Goal: Find specific page/section: Find specific page/section

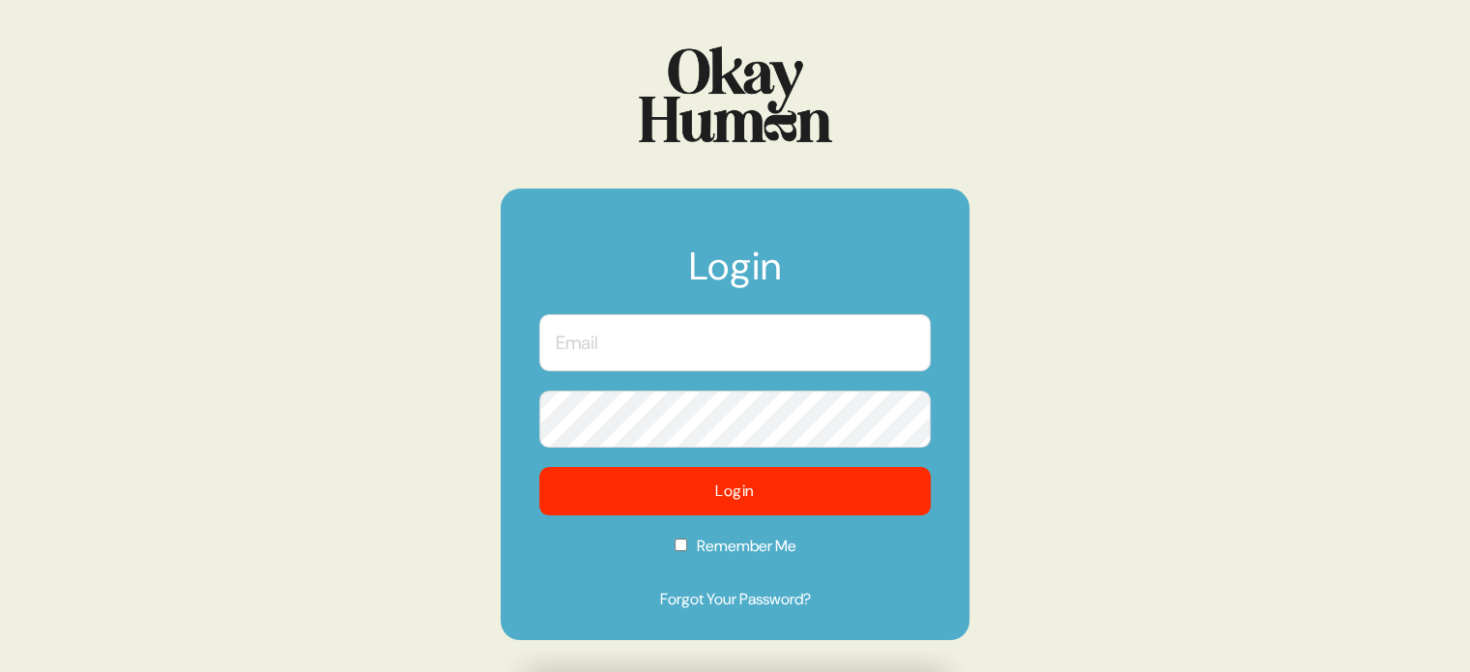
click at [725, 331] on input "text" at bounding box center [734, 342] width 391 height 57
type input "[EMAIL_ADDRESS][DOMAIN_NAME]"
checkbox input "true"
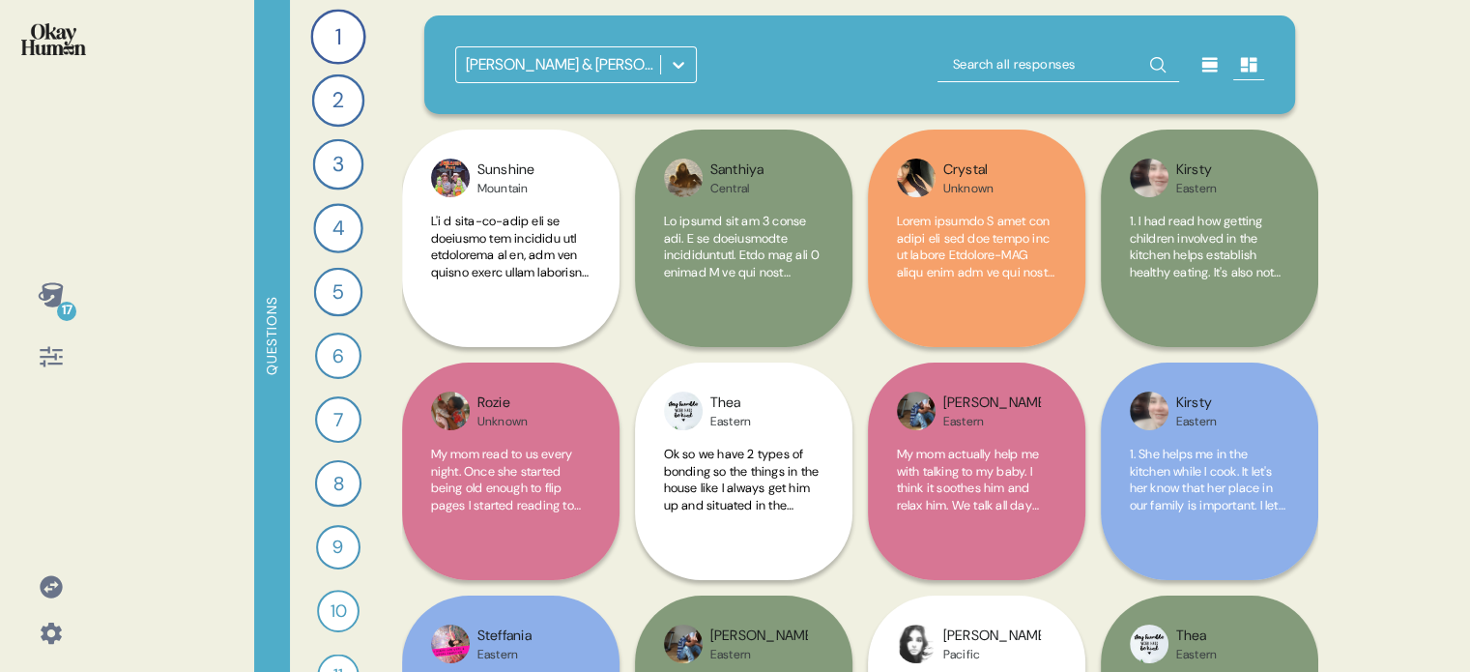
click at [50, 594] on icon at bounding box center [51, 586] width 22 height 22
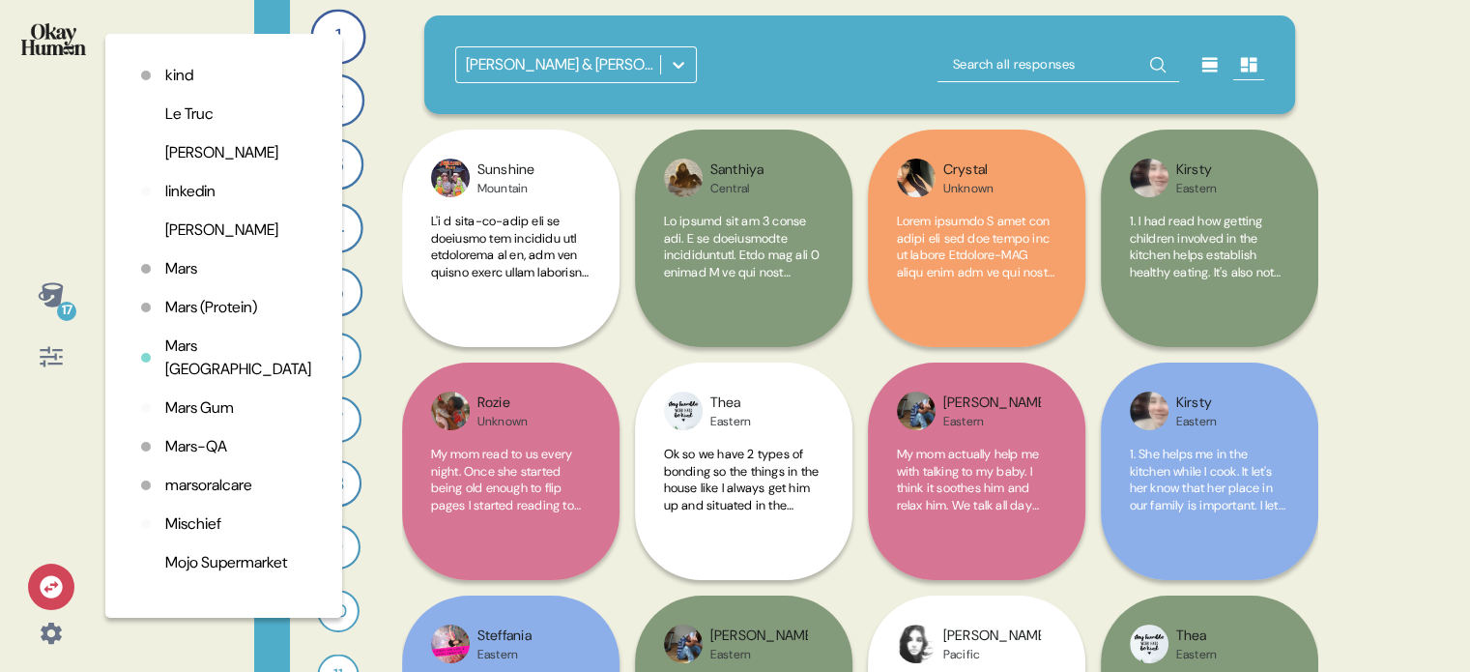
scroll to position [3092, 0]
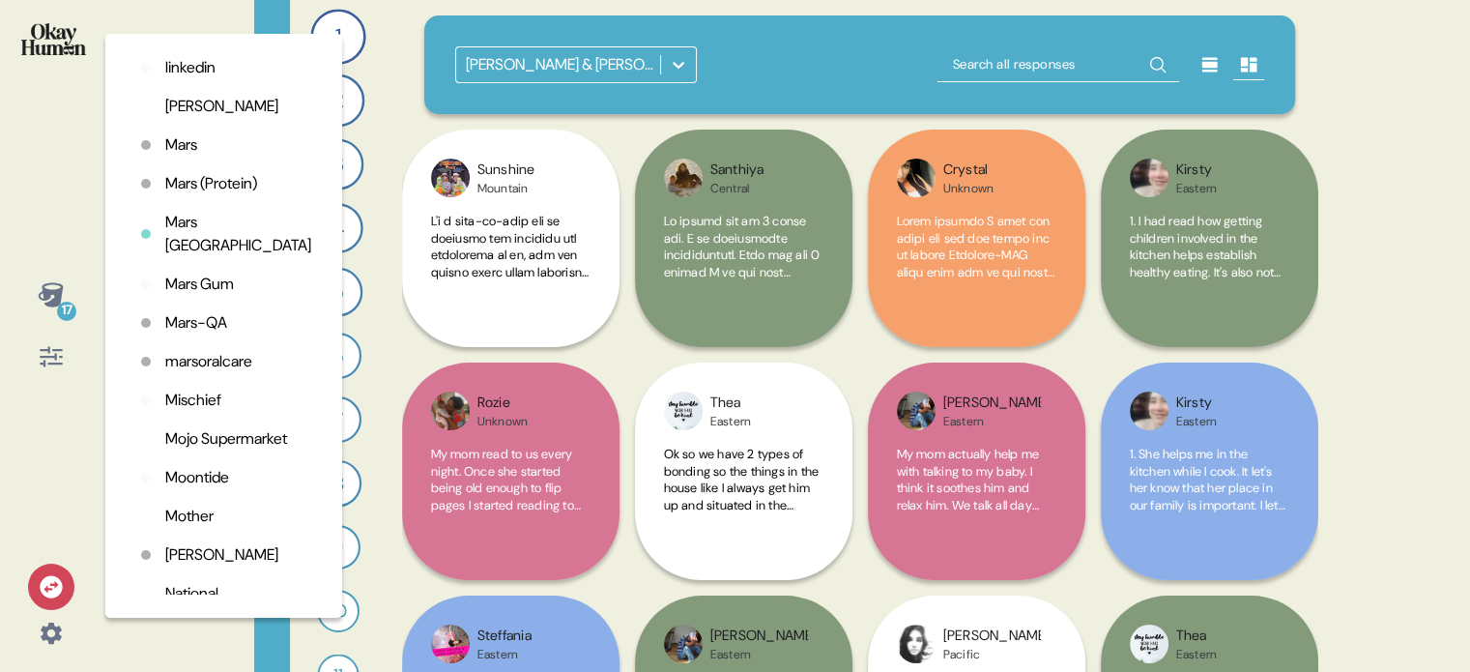
click at [177, 412] on p "Mischief" at bounding box center [193, 399] width 56 height 23
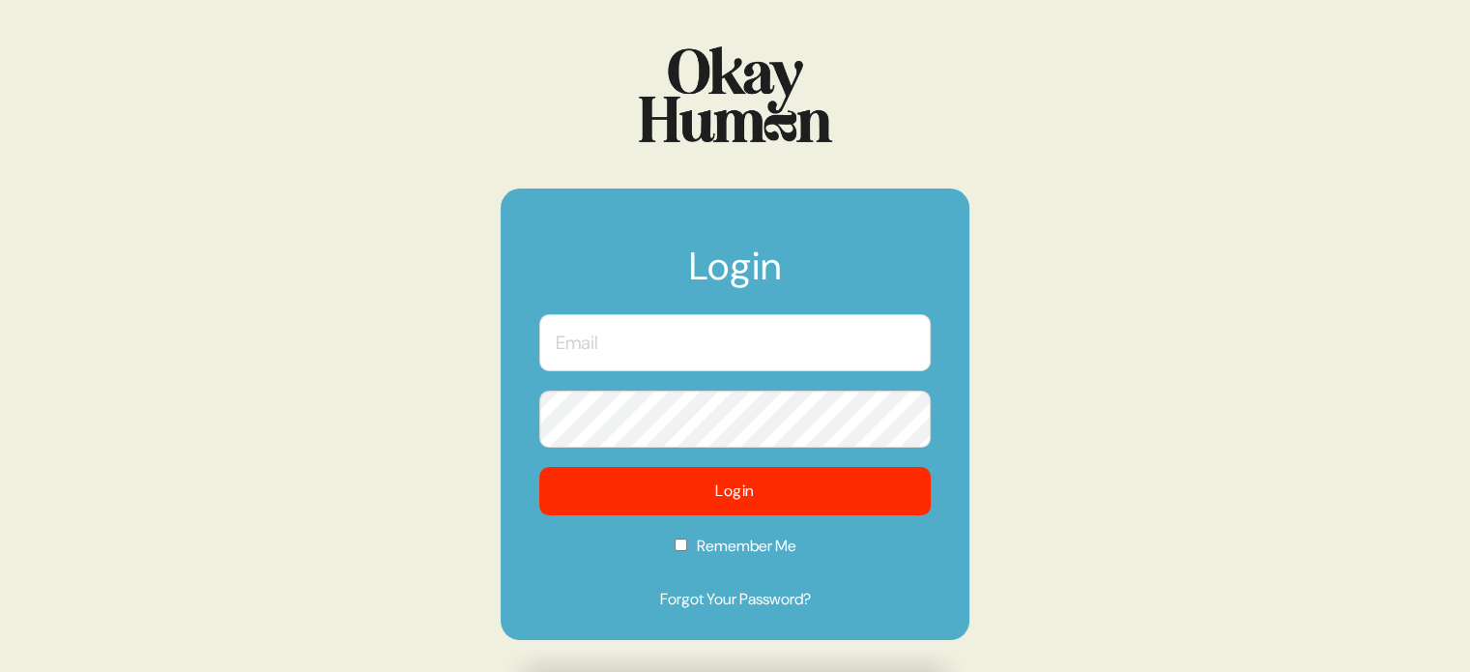
click at [670, 347] on input "text" at bounding box center [734, 342] width 391 height 57
type input "[EMAIL_ADDRESS][DOMAIN_NAME]"
checkbox input "true"
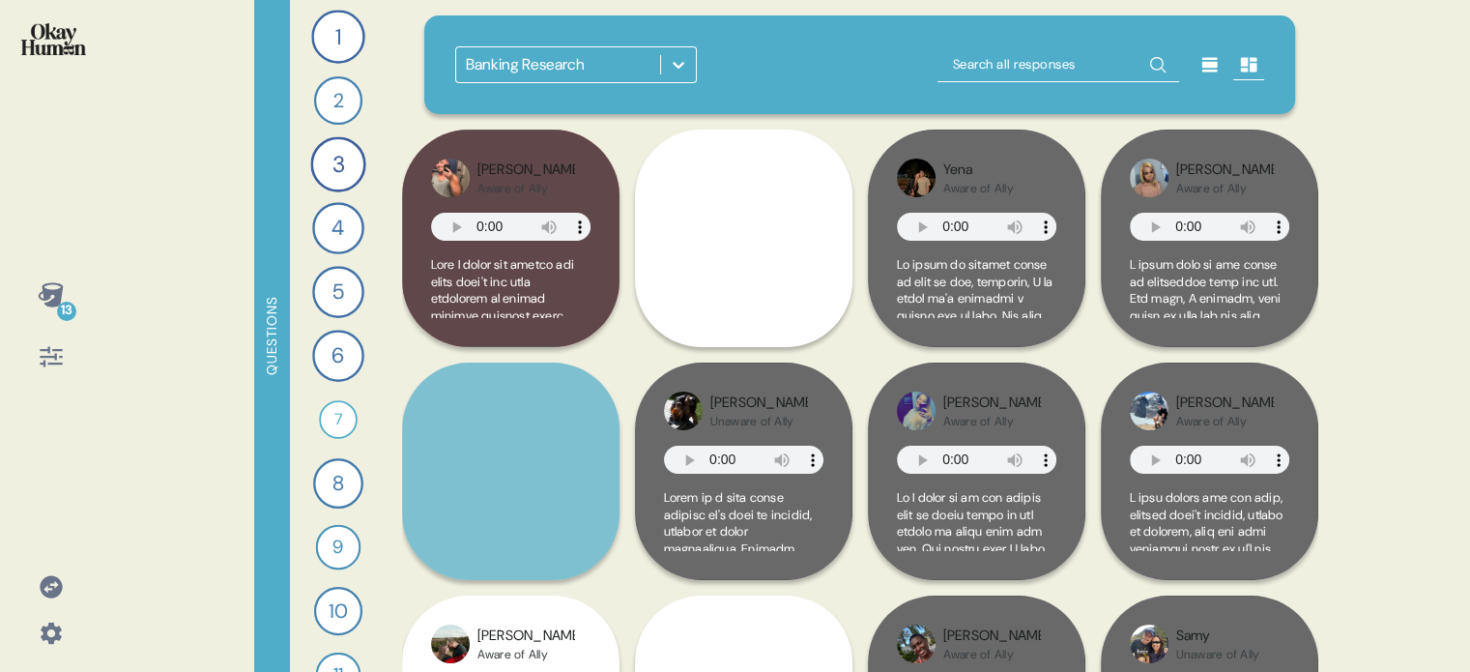
click at [661, 64] on div at bounding box center [678, 64] width 35 height 35
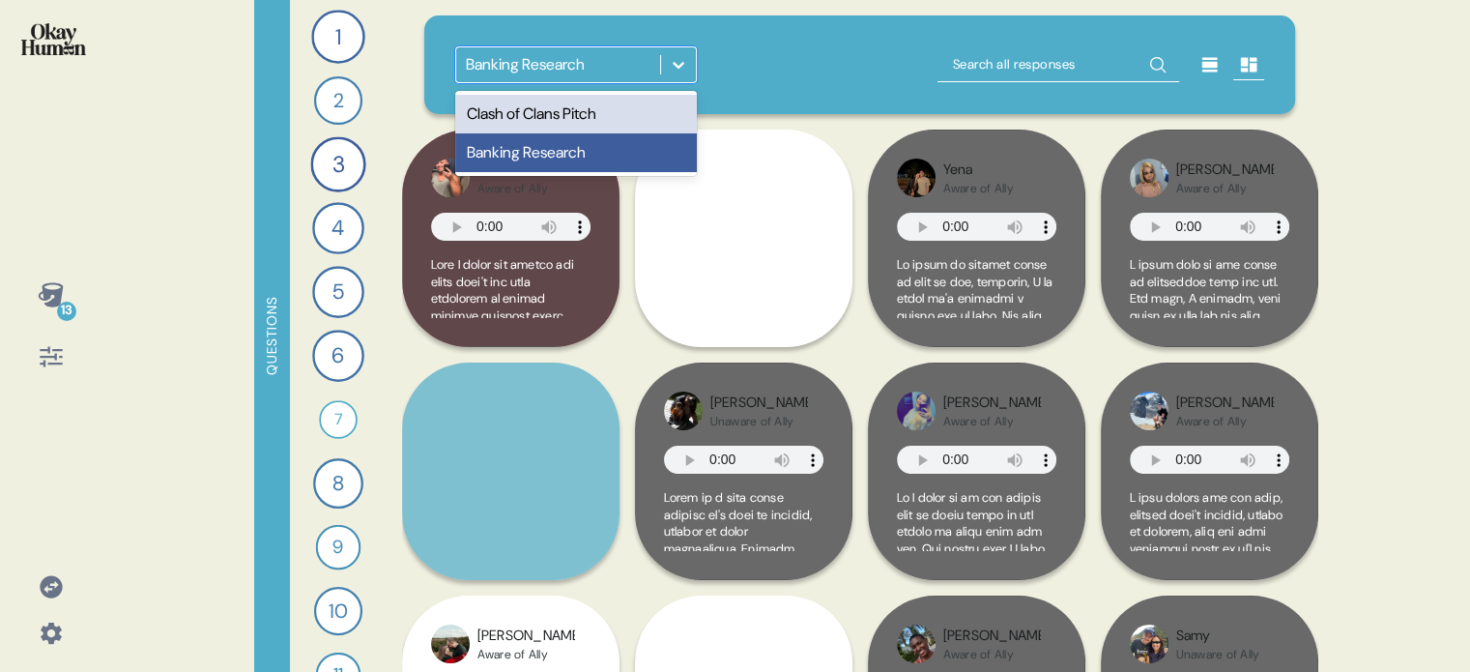
click at [609, 115] on div "Clash of Clans Pitch" at bounding box center [576, 114] width 242 height 39
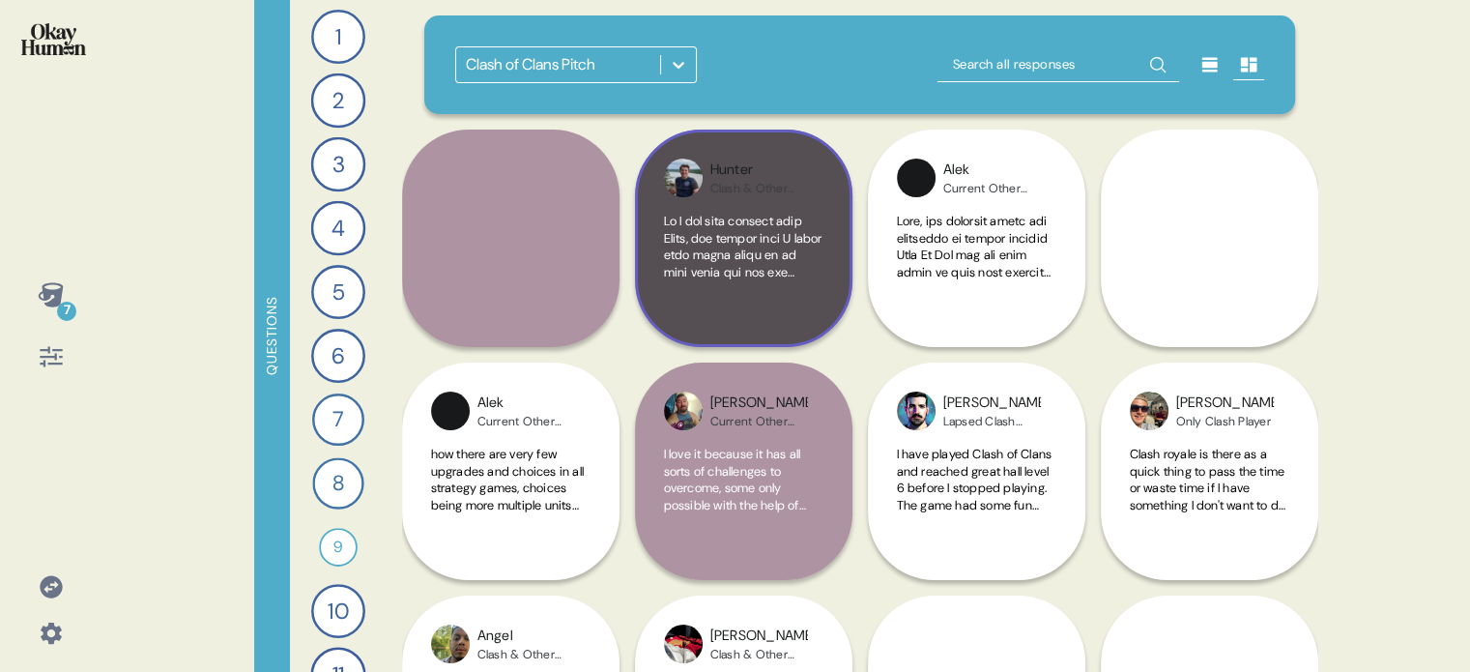
click at [827, 301] on div "Hunter Clash & Other Games Player" at bounding box center [743, 237] width 217 height 217
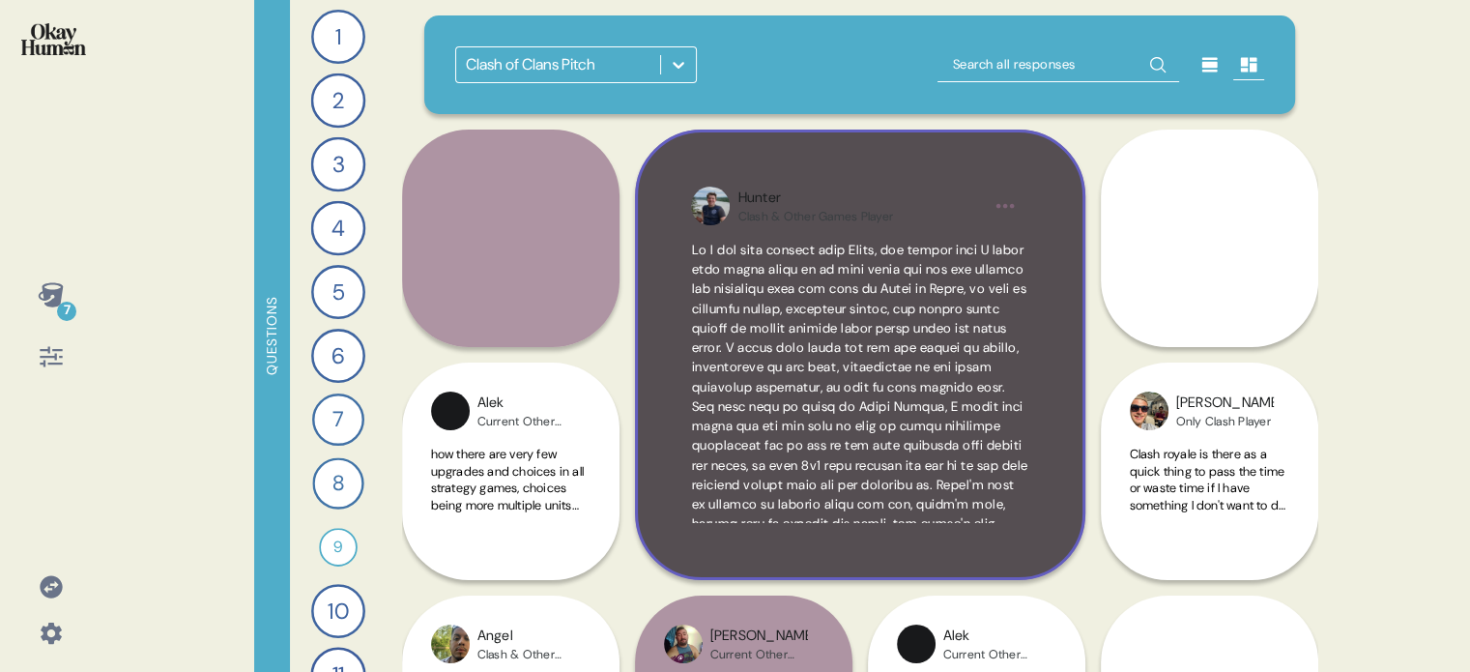
click at [1065, 438] on div "Hunter Clash & Other Games Player" at bounding box center [860, 354] width 450 height 450
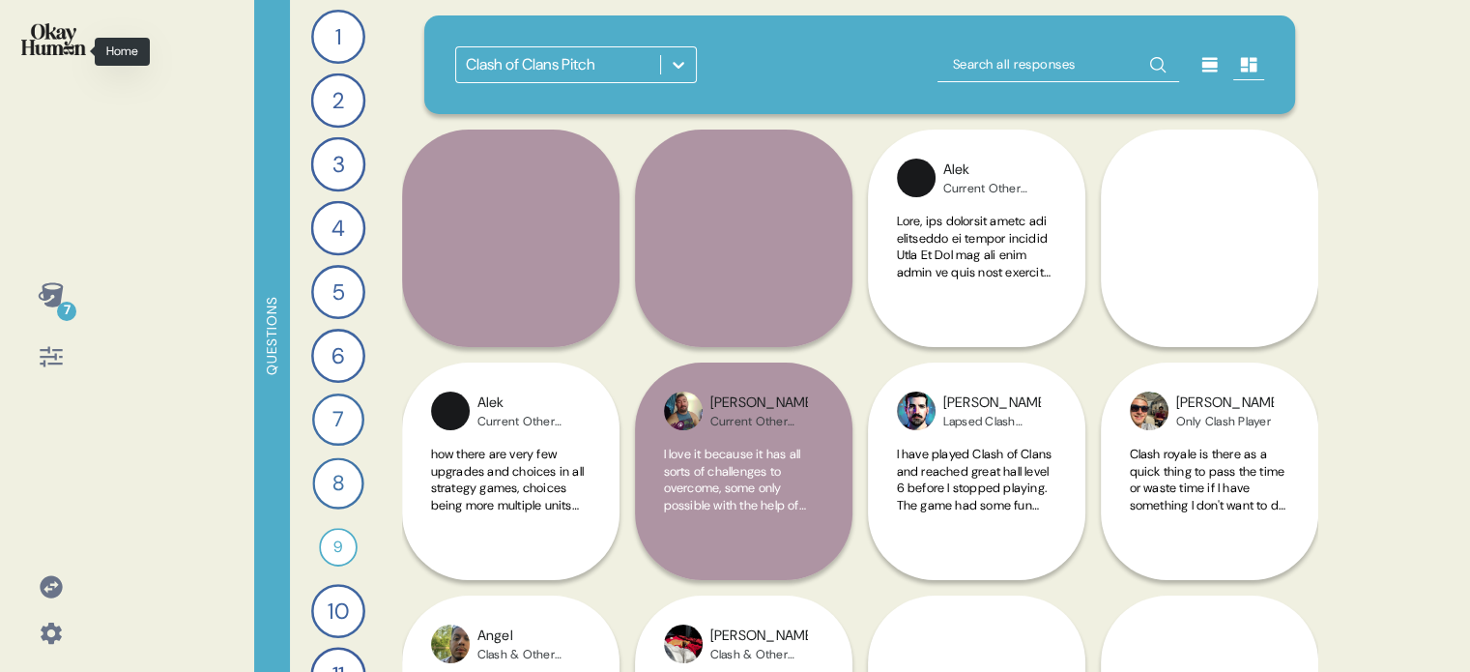
click at [54, 34] on img at bounding box center [53, 39] width 65 height 32
